Goal: Information Seeking & Learning: Compare options

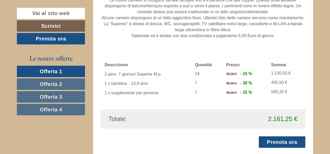
scroll to position [466, 0]
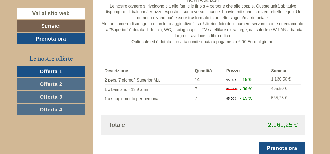
click at [55, 86] on span "Offerta 2" at bounding box center [51, 84] width 23 height 6
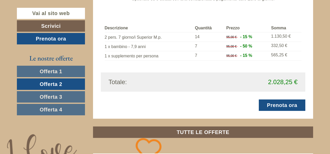
scroll to position [513, 0]
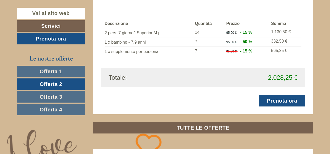
click at [40, 97] on span "Offerta 3" at bounding box center [51, 97] width 23 height 6
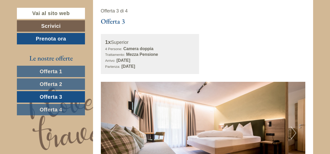
click at [64, 110] on link "Offerta 4" at bounding box center [51, 109] width 68 height 11
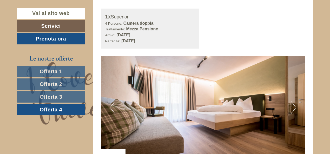
scroll to position [289, 0]
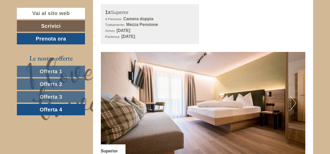
click at [73, 70] on link "Offerta 1" at bounding box center [51, 71] width 68 height 11
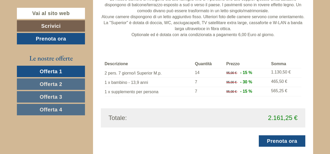
scroll to position [477, 0]
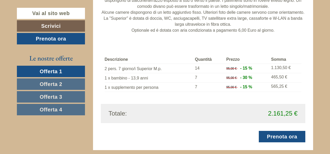
click at [51, 82] on span "Offerta 2" at bounding box center [51, 84] width 23 height 6
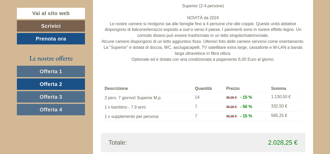
scroll to position [459, 0]
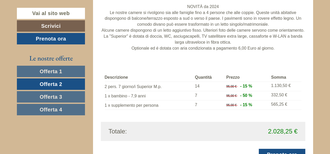
click at [60, 95] on span "Offerta 3" at bounding box center [51, 97] width 23 height 6
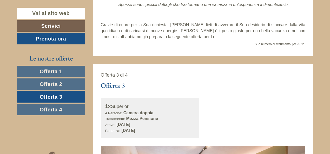
scroll to position [197, 0]
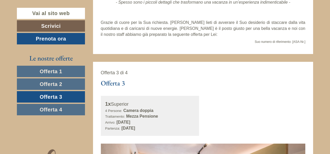
click at [46, 75] on link "Offerta 1" at bounding box center [51, 71] width 68 height 11
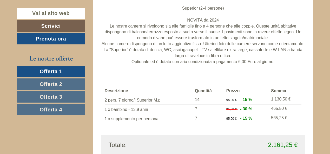
scroll to position [468, 0]
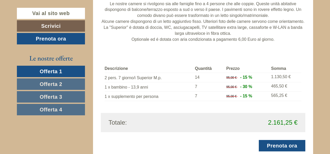
click at [36, 81] on link "Offerta 2" at bounding box center [51, 83] width 68 height 11
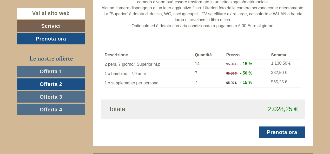
scroll to position [484, 0]
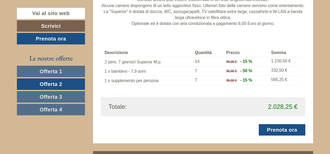
click at [46, 95] on span "Offerta 3" at bounding box center [51, 97] width 23 height 6
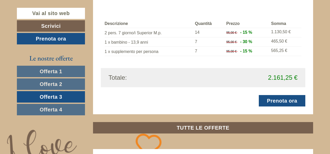
scroll to position [515, 0]
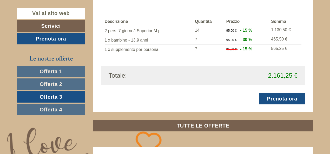
click at [37, 110] on link "Offerta 4" at bounding box center [51, 109] width 68 height 11
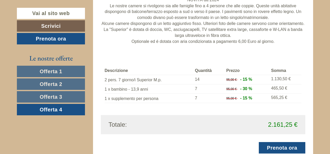
scroll to position [500, 0]
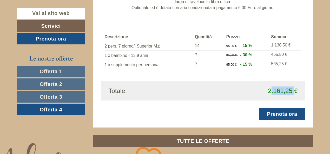
drag, startPoint x: 270, startPoint y: 90, endPoint x: 293, endPoint y: 89, distance: 23.2
click at [293, 89] on span "2.161,25 €" at bounding box center [282, 90] width 29 height 7
drag, startPoint x: 267, startPoint y: 90, endPoint x: 293, endPoint y: 91, distance: 26.8
click at [293, 91] on span "2.161,25 €" at bounding box center [280, 91] width 33 height 9
copy span "2.161,25"
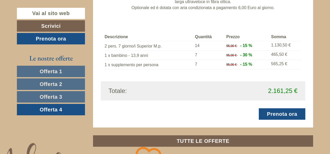
click at [254, 87] on div "2.161,25 €" at bounding box center [252, 91] width 99 height 9
drag, startPoint x: 268, startPoint y: 90, endPoint x: 291, endPoint y: 90, distance: 22.9
click at [291, 90] on span "2.161,25 €" at bounding box center [282, 90] width 29 height 7
drag, startPoint x: 302, startPoint y: 91, endPoint x: 296, endPoint y: 93, distance: 6.2
click at [296, 93] on div "Totale: 2.161,25 €" at bounding box center [203, 90] width 205 height 19
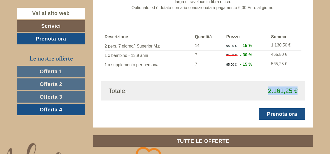
copy span "2.161,25 €"
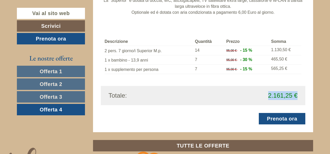
scroll to position [497, 0]
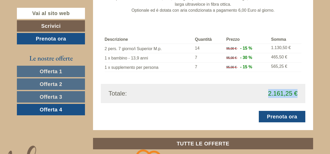
click at [33, 73] on link "Offerta 1" at bounding box center [51, 71] width 68 height 11
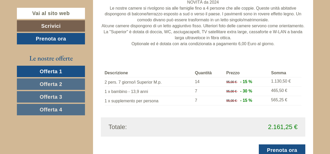
scroll to position [486, 0]
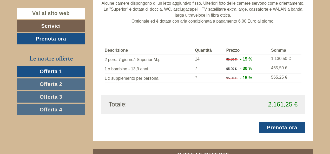
click at [48, 84] on span "Offerta 2" at bounding box center [51, 84] width 23 height 6
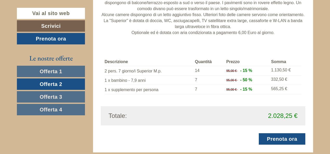
scroll to position [477, 0]
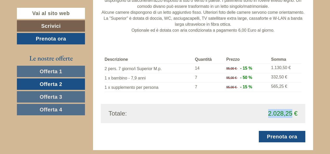
drag, startPoint x: 267, startPoint y: 113, endPoint x: 291, endPoint y: 113, distance: 23.9
click at [291, 113] on span "2.028,25 €" at bounding box center [280, 113] width 33 height 9
copy span "2.028,25"
click at [53, 93] on link "Offerta 3" at bounding box center [51, 96] width 68 height 11
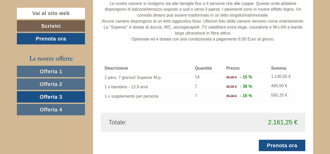
scroll to position [473, 0]
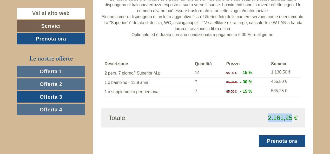
drag, startPoint x: 268, startPoint y: 118, endPoint x: 292, endPoint y: 117, distance: 24.2
click at [292, 117] on span "2.161,25 €" at bounding box center [280, 118] width 33 height 9
copy span "2.161,25"
click at [62, 108] on span "Offerta 4" at bounding box center [51, 110] width 23 height 6
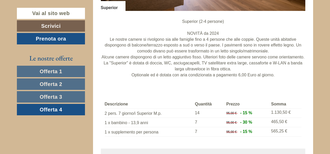
scroll to position [461, 0]
